Goal: Information Seeking & Learning: Learn about a topic

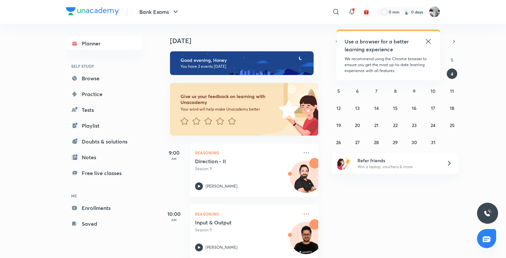
drag, startPoint x: 506, startPoint y: 25, endPoint x: 490, endPoint y: 25, distance: 15.8
click at [490, 25] on div "Bank Exams ​ Use a browser for a better learning experience We recommend using …" at bounding box center [253, 129] width 506 height 258
click at [430, 44] on icon at bounding box center [428, 41] width 5 height 5
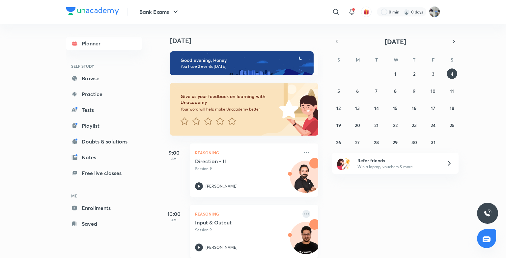
click at [303, 215] on icon at bounding box center [307, 214] width 8 height 8
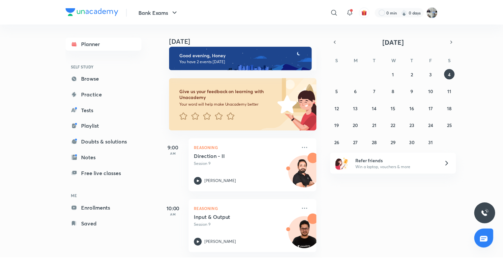
scroll to position [10, 0]
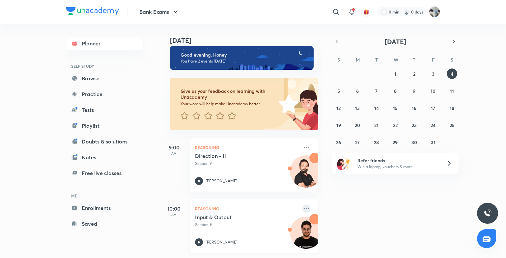
click at [303, 205] on icon at bounding box center [307, 209] width 8 height 8
click at [335, 8] on icon at bounding box center [336, 12] width 8 height 8
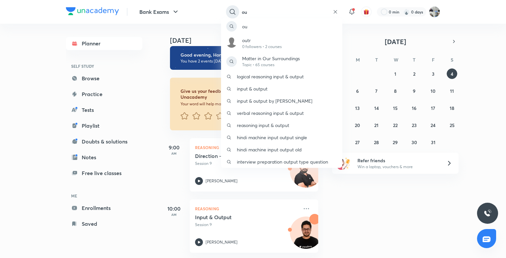
type input "o"
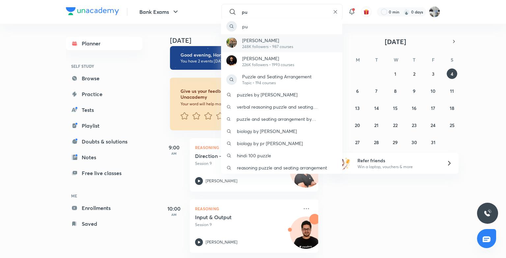
type input "pu"
click at [289, 47] on p "248K followers • 987 courses" at bounding box center [267, 47] width 51 height 6
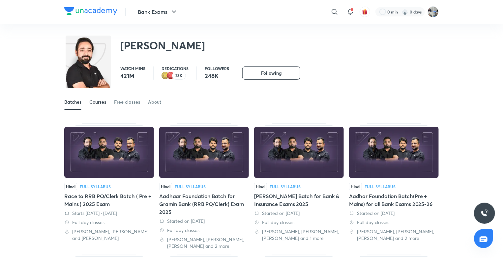
click at [103, 100] on div "Courses" at bounding box center [97, 102] width 17 height 7
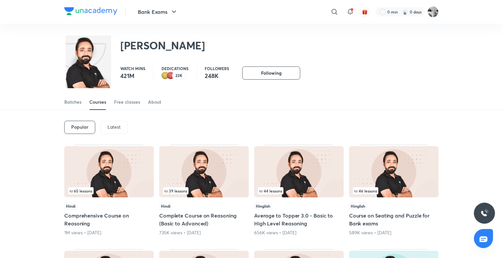
click at [111, 125] on p "Latest" at bounding box center [113, 127] width 13 height 5
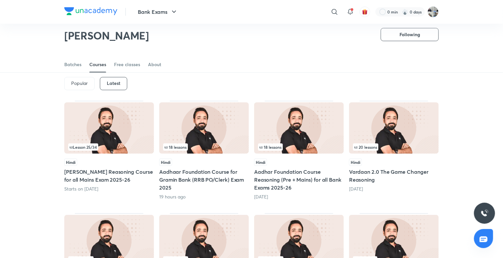
scroll to position [22, 0]
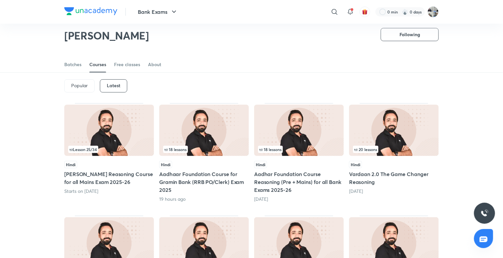
click at [116, 121] on img at bounding box center [109, 130] width 90 height 51
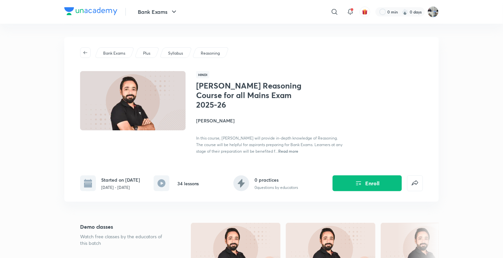
scroll to position [87, 0]
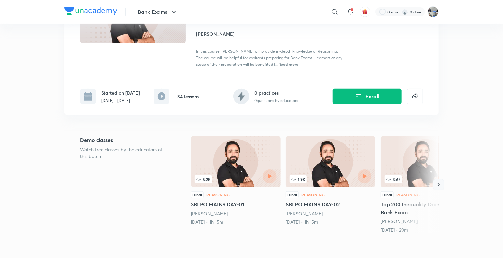
click at [435, 187] on icon "button" at bounding box center [438, 185] width 7 height 7
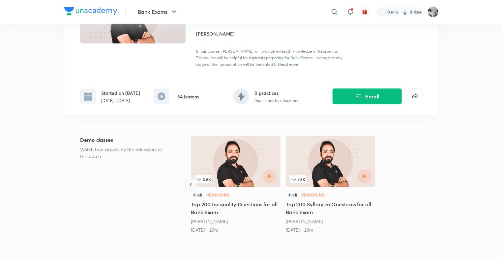
click at [190, 188] on icon "button" at bounding box center [191, 185] width 7 height 7
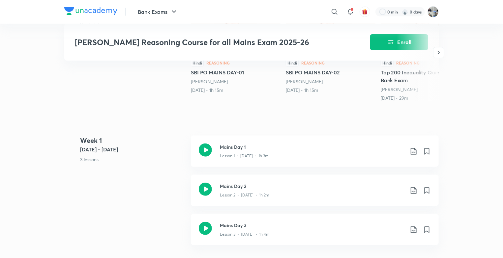
scroll to position [218, 0]
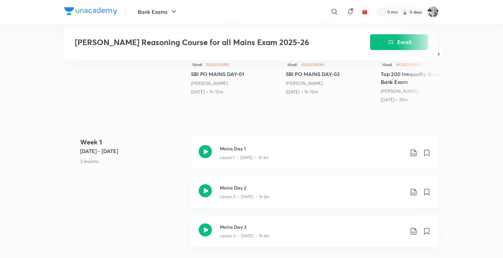
click at [218, 156] on div "Mains Day 1 Lesson 1 • Aug 27 • 1h 3m" at bounding box center [315, 152] width 248 height 31
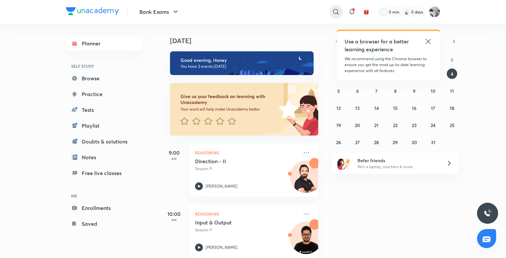
click at [339, 8] on icon at bounding box center [336, 12] width 8 height 8
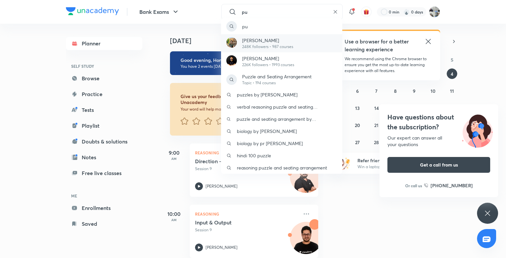
type input "pu"
click at [261, 43] on p "[PERSON_NAME]" at bounding box center [267, 40] width 51 height 7
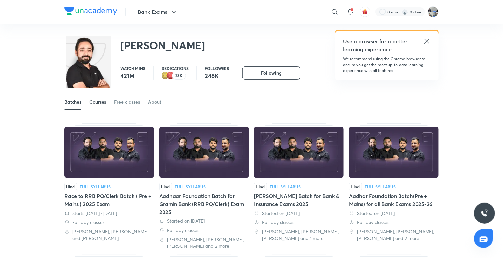
click at [105, 101] on div "Courses" at bounding box center [97, 102] width 17 height 7
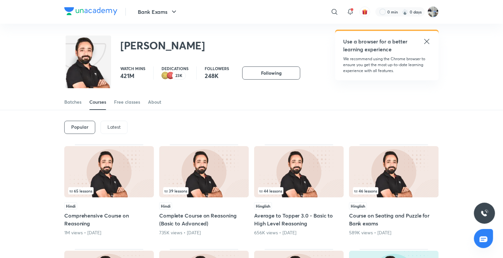
click at [121, 124] on div "Latest" at bounding box center [114, 127] width 27 height 13
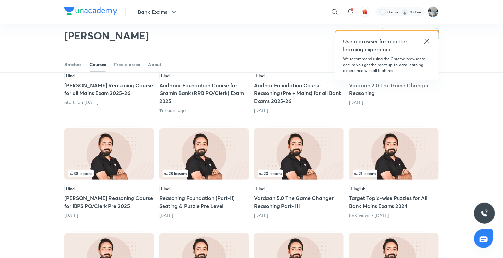
scroll to position [110, 0]
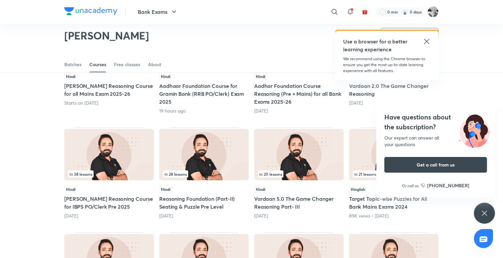
click at [491, 209] on div "Have questions about the subscription? Our expert can answer all your questions…" at bounding box center [484, 213] width 21 height 21
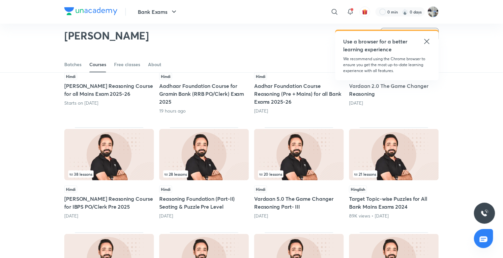
click at [384, 157] on img at bounding box center [394, 154] width 90 height 51
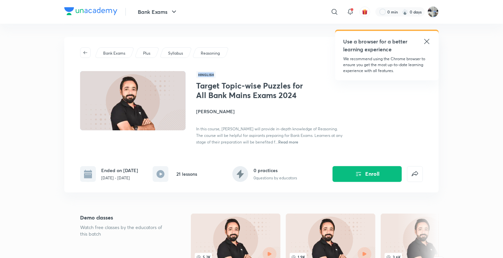
drag, startPoint x: 503, startPoint y: 48, endPoint x: 499, endPoint y: 76, distance: 27.9
drag, startPoint x: 499, startPoint y: 76, endPoint x: 469, endPoint y: 88, distance: 32.5
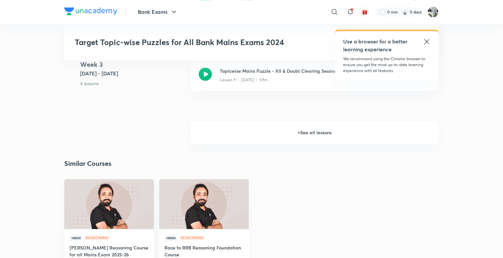
scroll to position [663, 0]
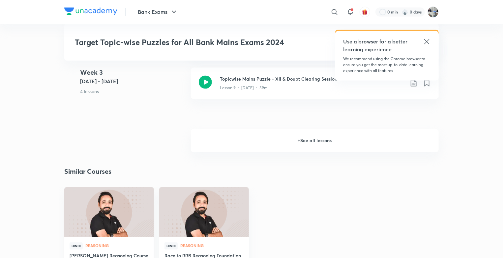
click at [322, 146] on h6 "+ See all lessons" at bounding box center [315, 140] width 248 height 23
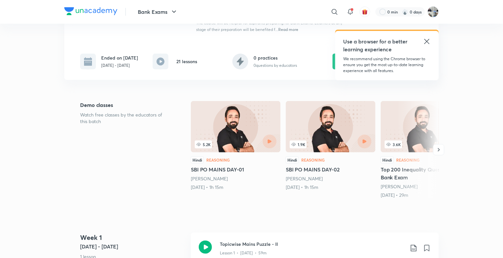
scroll to position [104, 0]
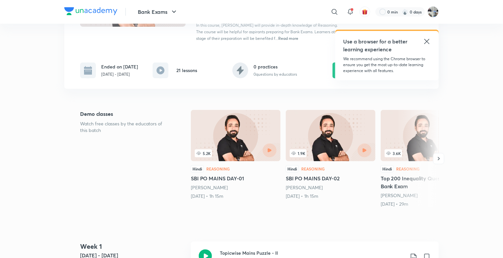
click at [426, 41] on icon at bounding box center [426, 41] width 5 height 5
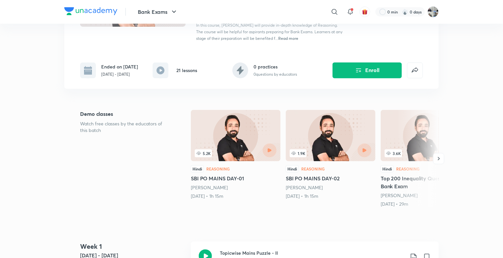
drag, startPoint x: 503, startPoint y: 43, endPoint x: 506, endPoint y: 44, distance: 3.4
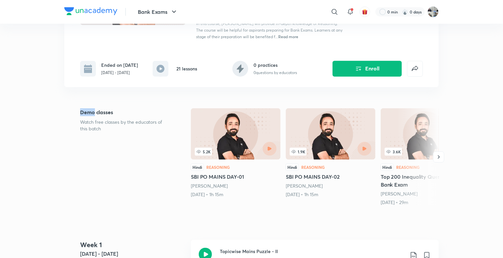
scroll to position [0, 0]
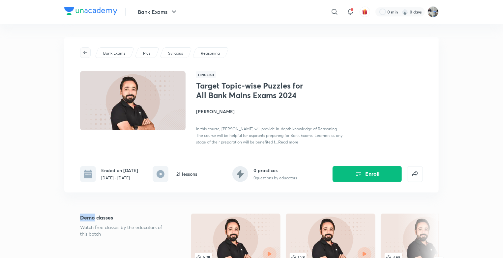
click at [85, 49] on button "button" at bounding box center [85, 52] width 11 height 11
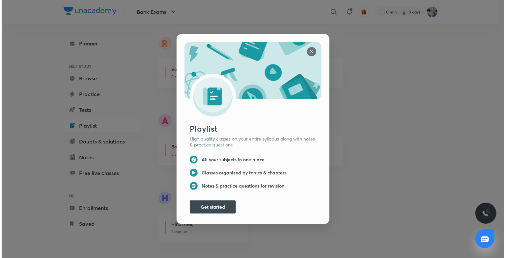
scroll to position [84, 0]
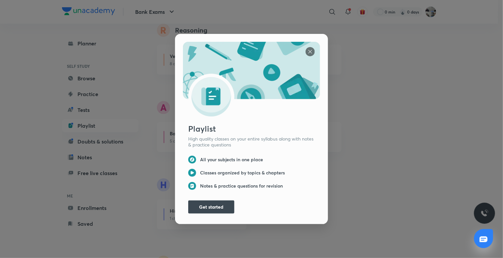
click at [305, 53] on img at bounding box center [309, 51] width 9 height 9
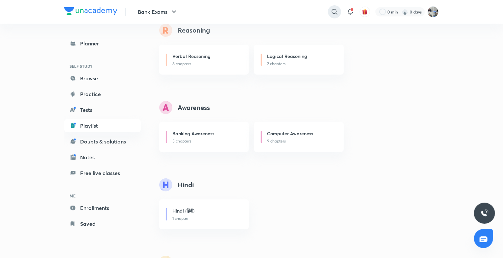
click at [337, 8] on icon at bounding box center [335, 12] width 8 height 8
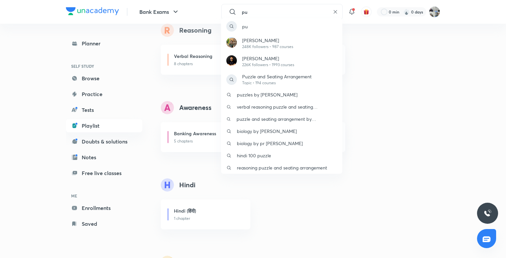
type input "pu"
click at [283, 37] on div "[PERSON_NAME] 248K followers • 987 courses" at bounding box center [281, 43] width 121 height 18
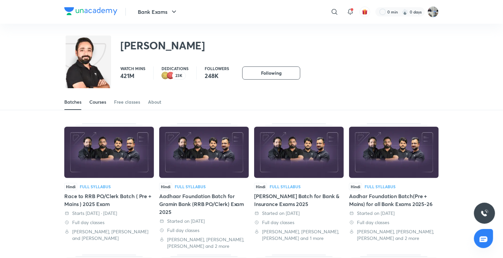
click at [102, 100] on div "Courses" at bounding box center [97, 102] width 17 height 7
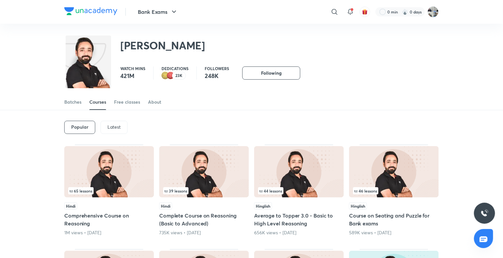
click at [120, 127] on p "Latest" at bounding box center [113, 127] width 13 height 5
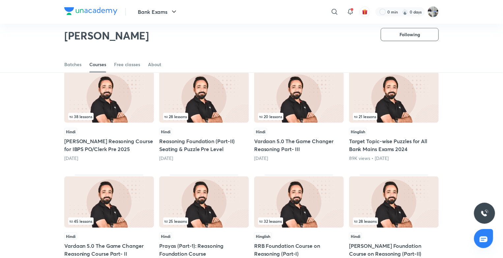
scroll to position [167, 0]
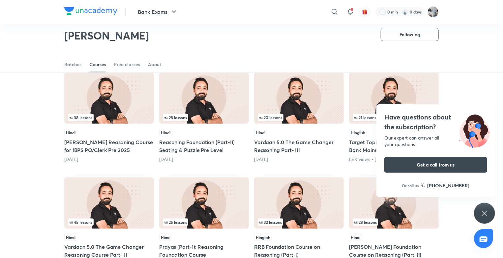
click at [123, 129] on div "Hindi" at bounding box center [109, 132] width 90 height 7
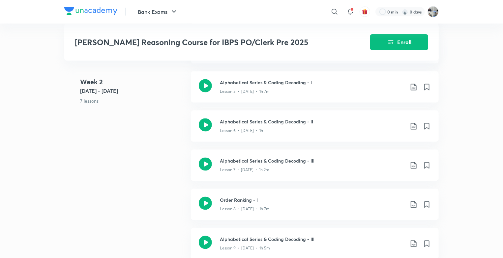
scroll to position [567, 0]
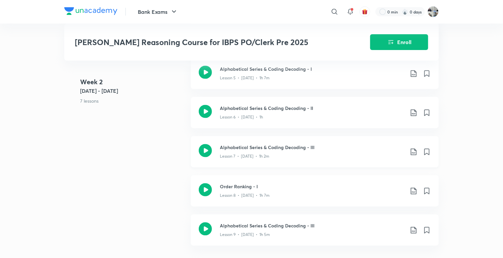
click at [287, 151] on div "Lesson 7 • Jul 10 • 1h 2m" at bounding box center [312, 155] width 185 height 9
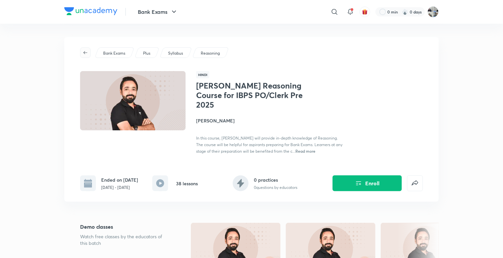
click at [82, 53] on span "button" at bounding box center [85, 52] width 10 height 5
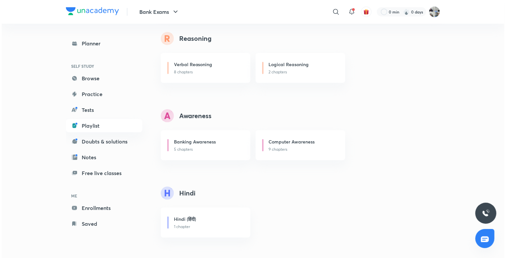
scroll to position [84, 0]
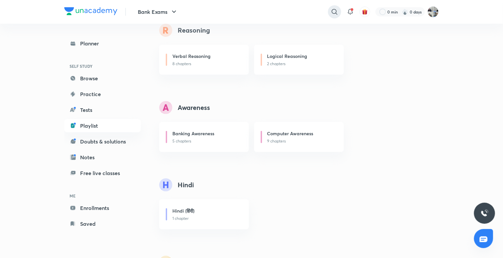
click at [330, 15] on div at bounding box center [334, 11] width 13 height 13
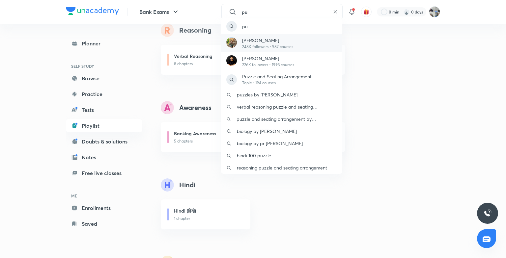
type input "pu"
click at [271, 36] on div "[PERSON_NAME] 248K followers • 987 courses" at bounding box center [281, 43] width 121 height 18
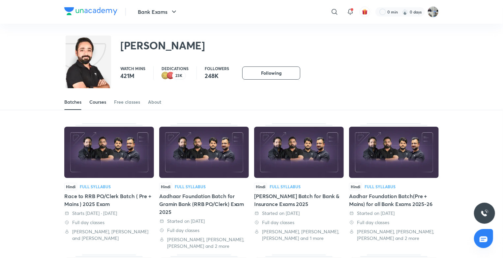
click at [105, 106] on link "Courses" at bounding box center [97, 102] width 17 height 16
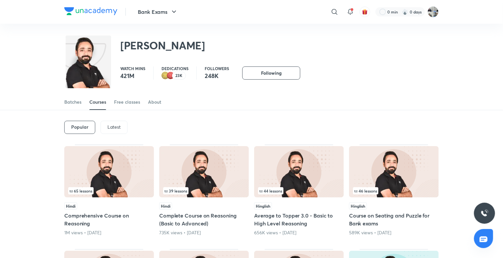
click at [119, 126] on p "Latest" at bounding box center [113, 127] width 13 height 5
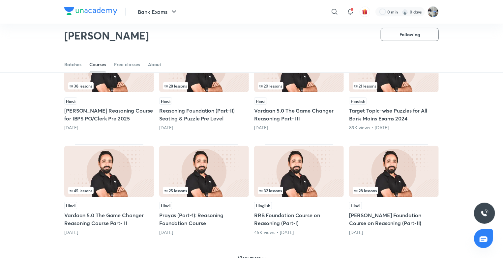
scroll to position [199, 0]
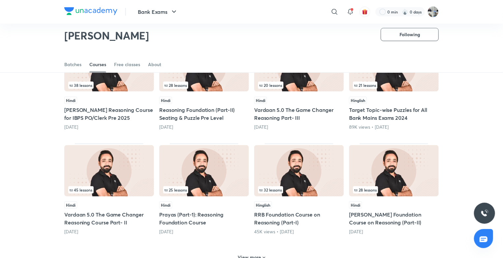
click at [116, 191] on div "45 lessons" at bounding box center [109, 190] width 82 height 7
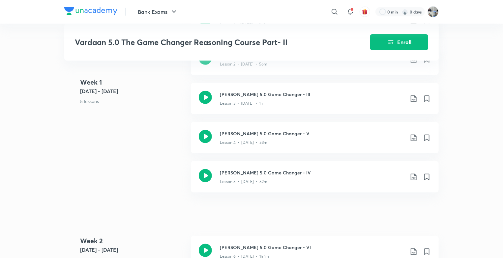
scroll to position [347, 0]
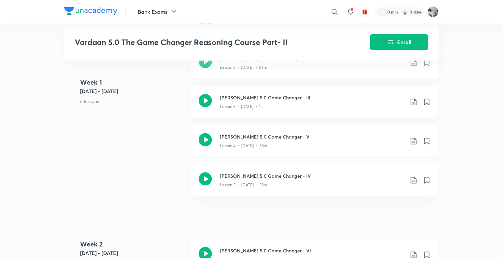
click at [289, 133] on h3 "[PERSON_NAME] 5.0 Game Changer - V" at bounding box center [312, 136] width 185 height 7
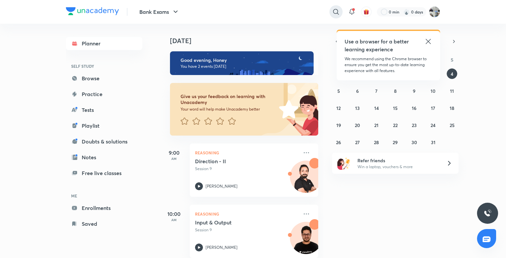
click at [334, 14] on icon at bounding box center [336, 12] width 8 height 8
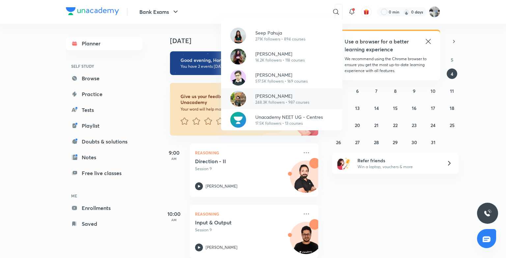
click at [281, 107] on div "[PERSON_NAME] 248.3K followers • 987 courses" at bounding box center [281, 98] width 121 height 21
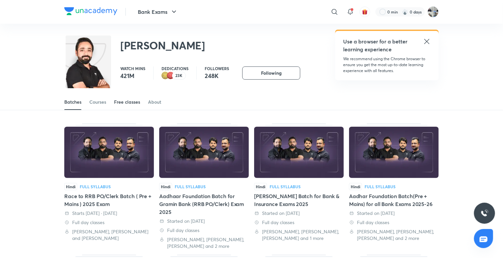
click at [127, 99] on div "Free classes" at bounding box center [127, 102] width 26 height 7
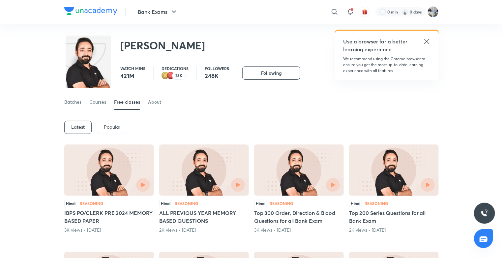
click at [109, 125] on p "Popular" at bounding box center [112, 127] width 16 height 5
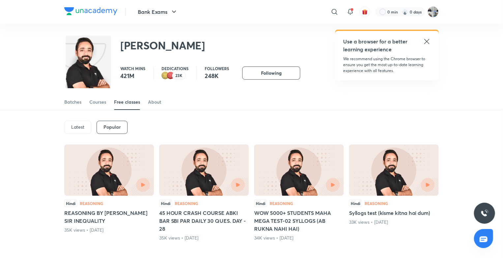
click at [107, 131] on div "Popular" at bounding box center [112, 127] width 31 height 13
click at [79, 126] on p "Latest" at bounding box center [77, 127] width 13 height 5
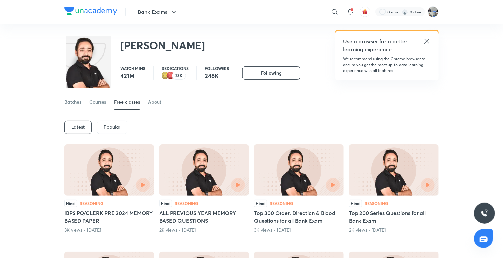
click at [114, 127] on p "Popular" at bounding box center [112, 127] width 16 height 5
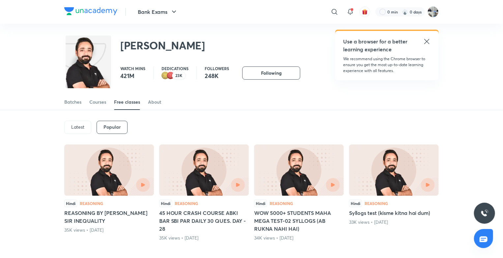
click at [100, 121] on div "Popular" at bounding box center [112, 127] width 31 height 13
click at [84, 125] on div "Latest" at bounding box center [77, 127] width 27 height 13
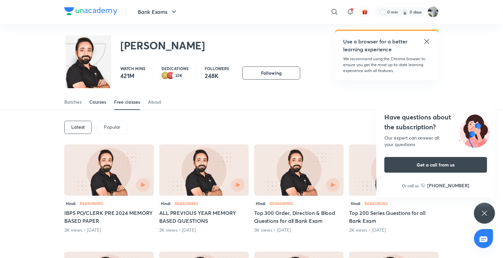
click at [99, 105] on div "Courses" at bounding box center [97, 102] width 17 height 7
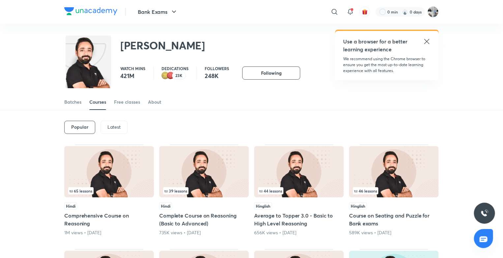
click at [107, 127] on p "Latest" at bounding box center [113, 127] width 13 height 5
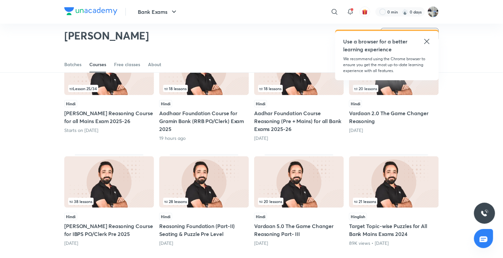
scroll to position [94, 0]
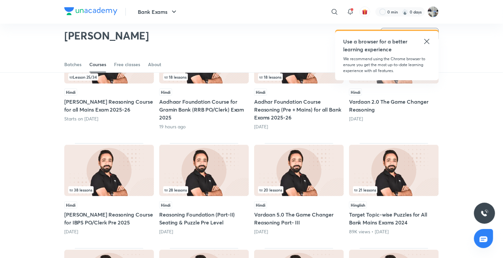
click at [386, 98] on h5 "Vardaan 2.0 The Game Changer Reasoning" at bounding box center [394, 106] width 90 height 16
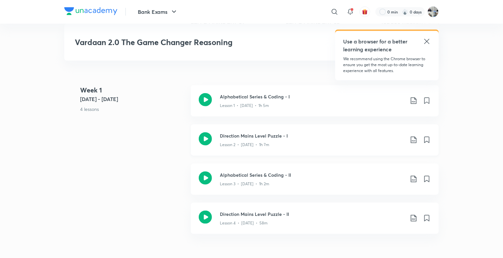
scroll to position [264, 0]
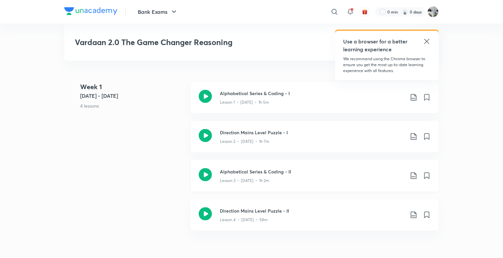
click at [229, 173] on h3 "Alphabetical Series & Coding - II" at bounding box center [312, 171] width 185 height 7
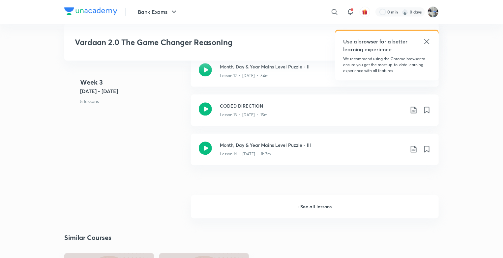
scroll to position [857, 0]
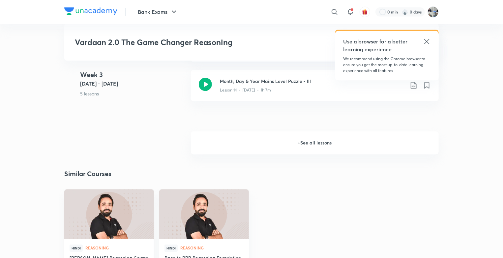
click at [286, 141] on h6 "+ See all lessons" at bounding box center [315, 142] width 248 height 23
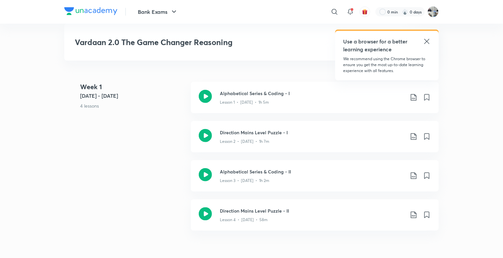
scroll to position [99, 0]
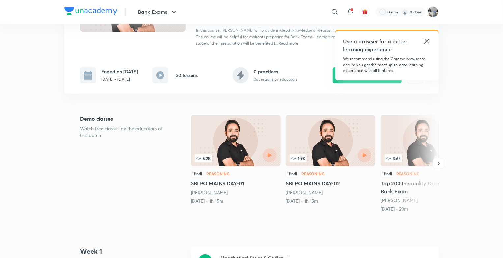
click at [423, 40] on icon at bounding box center [427, 42] width 8 height 8
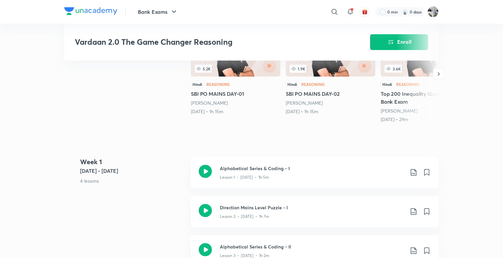
scroll to position [198, 0]
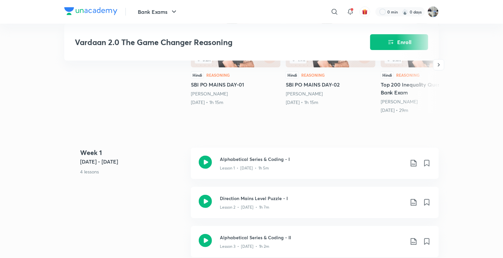
click at [240, 160] on h3 "Alphabetical Series & Coding - I" at bounding box center [312, 159] width 185 height 7
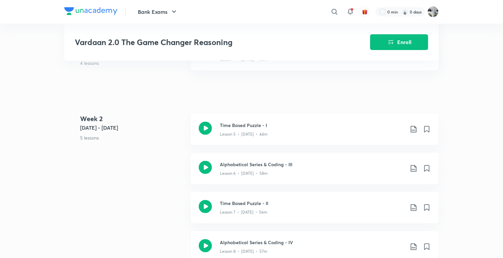
scroll to position [457, 0]
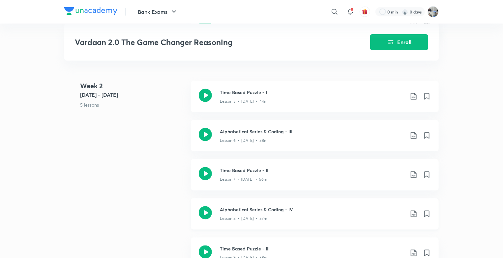
click at [232, 215] on div "Lesson 8 • [DATE] • 57m" at bounding box center [312, 218] width 185 height 9
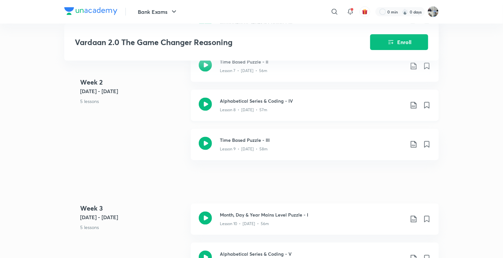
scroll to position [593, 0]
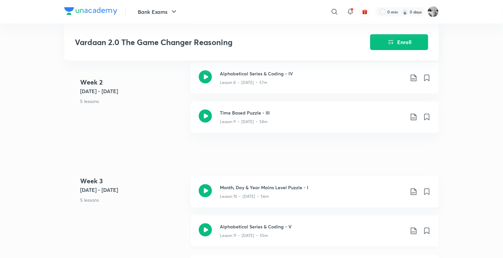
click at [246, 224] on h3 "Alphabetical Series & Coding - V" at bounding box center [312, 227] width 185 height 7
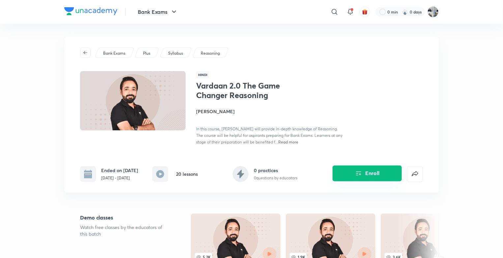
click at [361, 175] on icon "Enroll" at bounding box center [359, 174] width 8 height 8
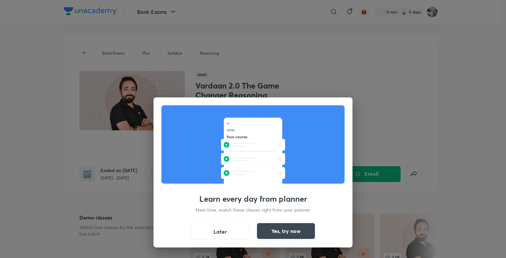
click at [284, 234] on button "Yes, try now" at bounding box center [286, 231] width 58 height 16
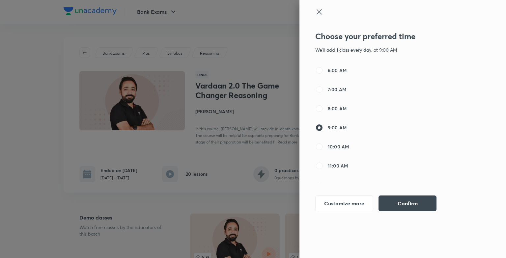
click at [339, 168] on span "11:00 AM" at bounding box center [338, 165] width 20 height 7
click at [323, 168] on input "11:00 AM" at bounding box center [319, 166] width 8 height 8
radio input "false"
radio input "true"
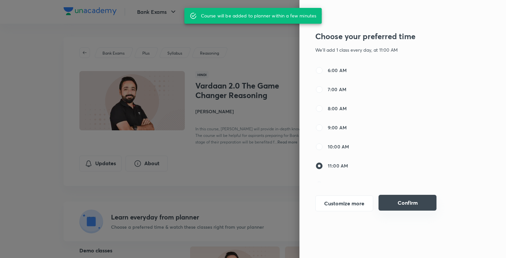
click at [390, 206] on button "Confirm" at bounding box center [408, 203] width 58 height 16
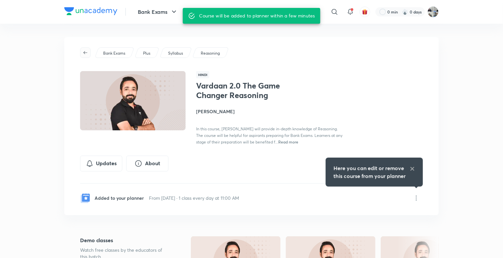
click at [86, 56] on button "button" at bounding box center [85, 52] width 11 height 11
click at [337, 11] on icon at bounding box center [335, 12] width 8 height 8
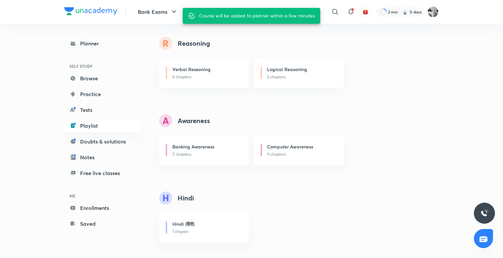
scroll to position [84, 0]
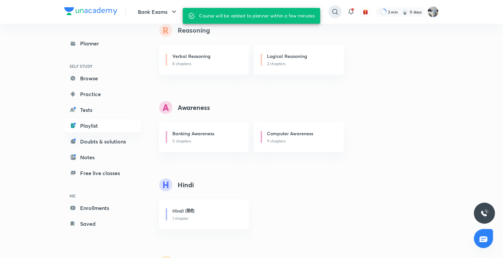
click at [335, 9] on icon at bounding box center [335, 12] width 6 height 6
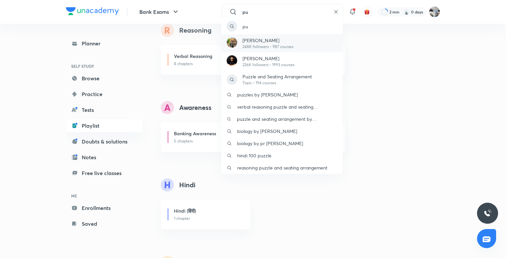
type input "pu"
click at [271, 42] on p "[PERSON_NAME]" at bounding box center [268, 40] width 51 height 7
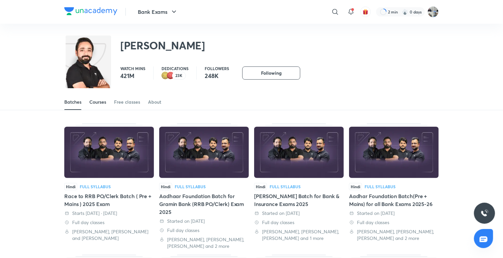
click at [100, 103] on div "Courses" at bounding box center [97, 102] width 17 height 7
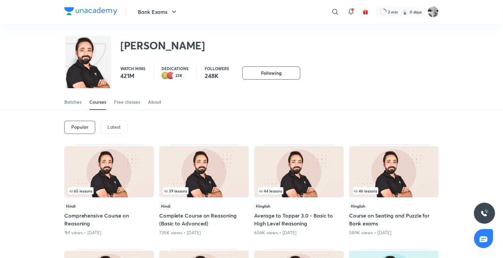
click at [112, 121] on div "Latest" at bounding box center [114, 127] width 27 height 13
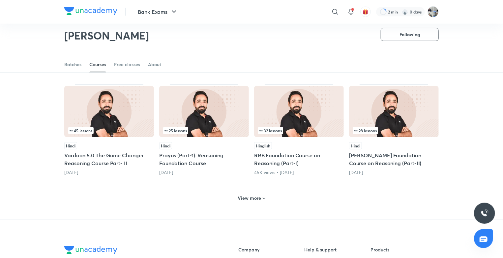
scroll to position [259, 0]
click at [246, 204] on div "View more" at bounding box center [251, 197] width 374 height 17
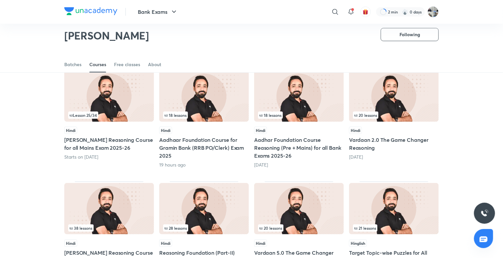
scroll to position [0, 0]
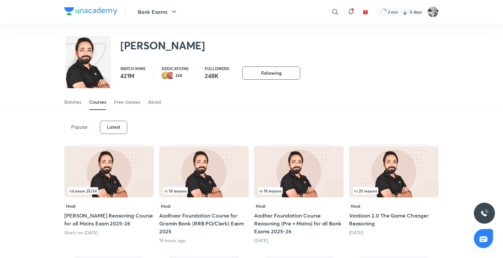
click at [103, 180] on img at bounding box center [109, 171] width 90 height 51
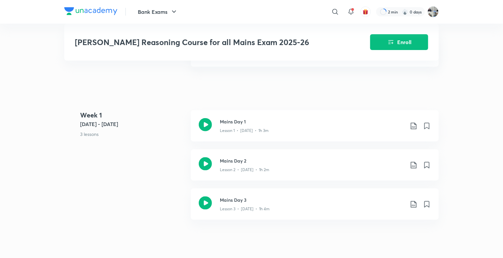
scroll to position [330, 0]
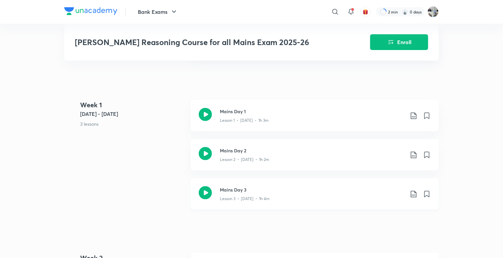
click at [233, 192] on h3 "Mains Day 3" at bounding box center [312, 190] width 185 height 7
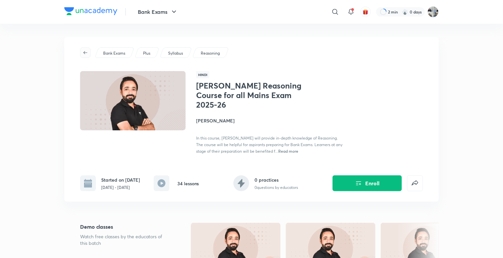
click at [83, 58] on button "button" at bounding box center [85, 52] width 11 height 11
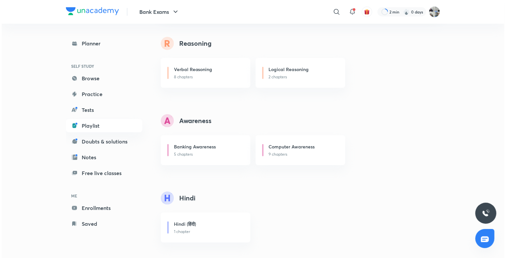
scroll to position [84, 0]
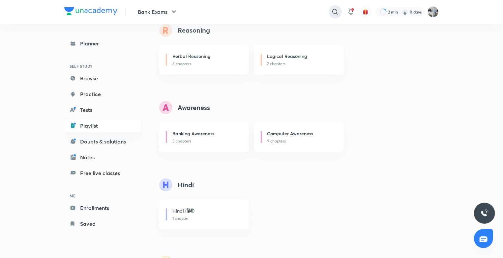
click at [337, 12] on icon at bounding box center [335, 12] width 8 height 8
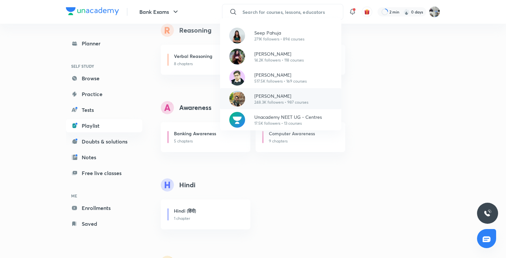
click at [273, 100] on p "248.3K followers • 987 courses" at bounding box center [281, 103] width 54 height 6
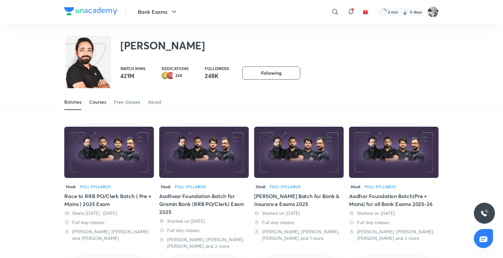
click at [90, 99] on link "Courses" at bounding box center [97, 102] width 17 height 16
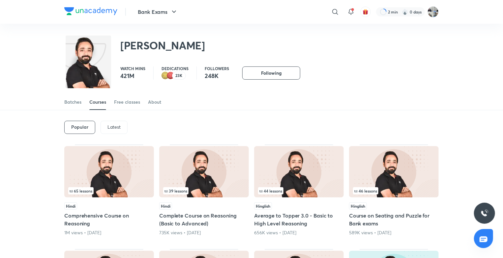
click at [115, 130] on div "Latest" at bounding box center [114, 127] width 27 height 13
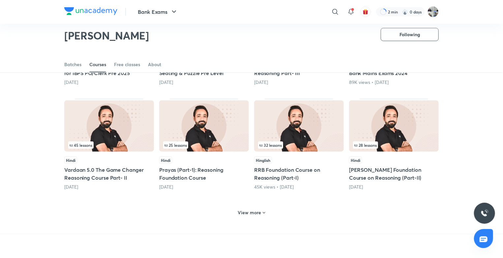
scroll to position [259, 0]
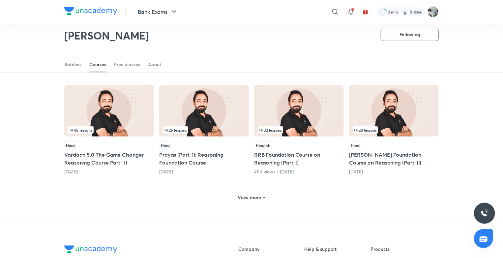
click at [243, 196] on h6 "View more" at bounding box center [249, 197] width 23 height 7
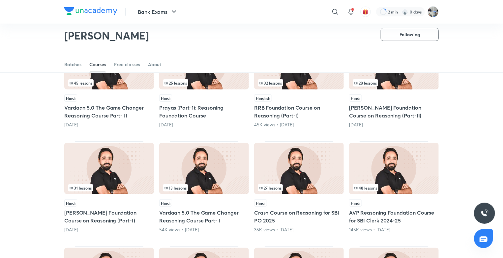
scroll to position [325, 0]
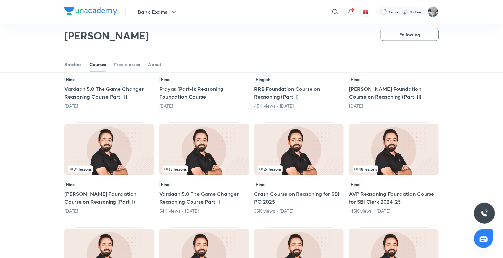
click at [203, 183] on div "Hindi" at bounding box center [204, 184] width 90 height 7
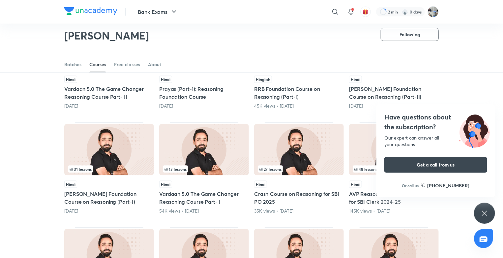
click at [210, 164] on img at bounding box center [204, 149] width 90 height 51
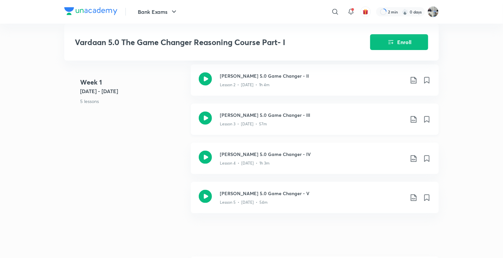
scroll to position [231, 0]
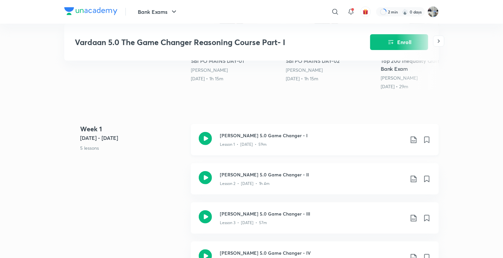
click at [268, 146] on div "Lesson 1 • [DATE] • 59m" at bounding box center [312, 143] width 185 height 9
